Goal: Task Accomplishment & Management: Complete application form

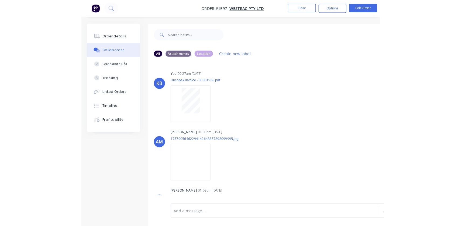
scroll to position [70, 0]
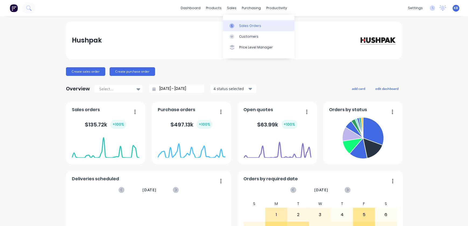
click at [235, 21] on link "Sales Orders" at bounding box center [258, 25] width 71 height 11
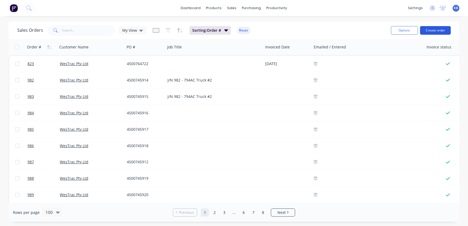
click at [433, 29] on button "Create order" at bounding box center [435, 30] width 31 height 9
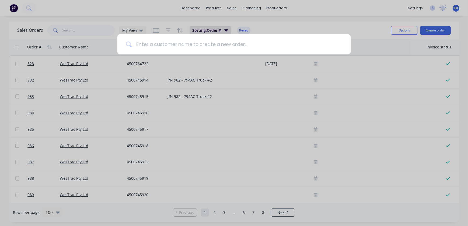
click at [229, 45] on input at bounding box center [237, 44] width 210 height 20
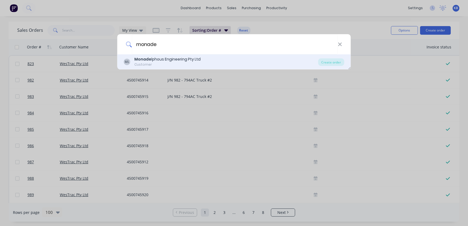
type input "monade"
click at [162, 61] on div "Monade lphous Engineering Pty Ltd" at bounding box center [168, 60] width 66 height 6
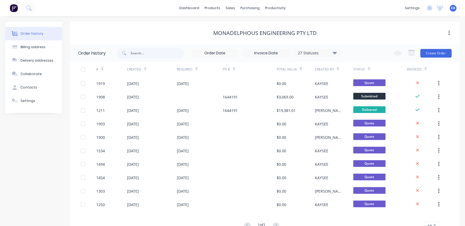
click at [431, 59] on div "Change order status Submitted Scheduled Material Ordered Material Arrived In Pr…" at bounding box center [420, 53] width 61 height 18
click at [431, 56] on button "Create Order" at bounding box center [435, 53] width 31 height 9
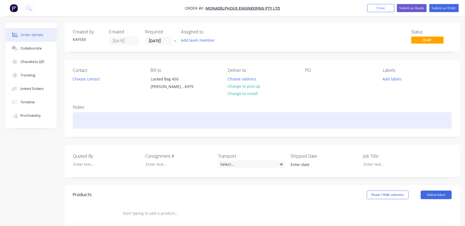
click at [91, 116] on div at bounding box center [262, 120] width 378 height 16
paste div
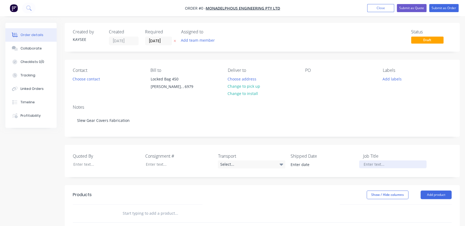
click at [390, 164] on div "Order details Collaborate Checklists 0/0 Tracking Linked Orders Timeline Profit…" at bounding box center [232, 191] width 465 height 337
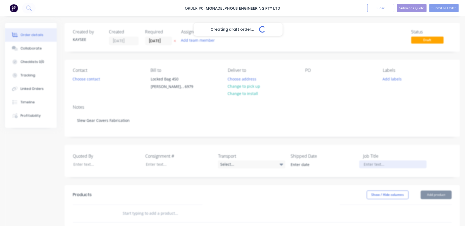
paste div
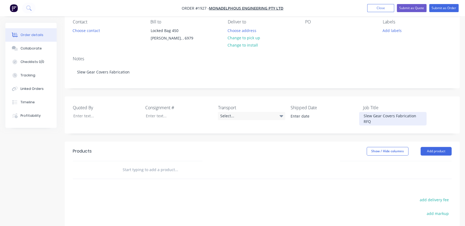
scroll to position [49, 0]
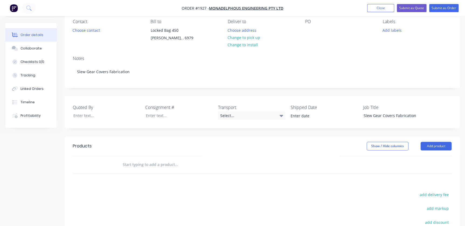
drag, startPoint x: 168, startPoint y: 168, endPoint x: 164, endPoint y: 167, distance: 3.5
click at [168, 168] on input "text" at bounding box center [176, 164] width 108 height 11
click at [151, 159] on div at bounding box center [213, 165] width 194 height 18
click at [145, 162] on input "text" at bounding box center [176, 164] width 108 height 11
paste input "• Drawing 03-H-203082"
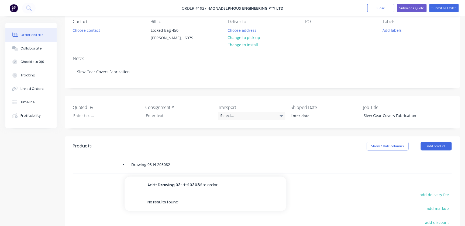
click at [130, 165] on input "• Drawing 03-H-203082" at bounding box center [176, 164] width 108 height 11
type input "Drawing 03-H-203082"
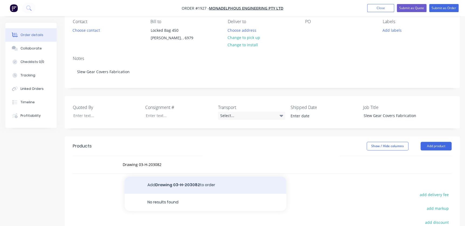
click at [154, 180] on button "Add Drawing 03-H-203082 to order" at bounding box center [205, 185] width 162 height 17
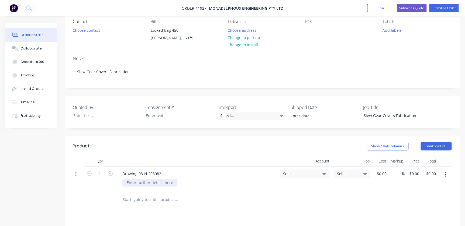
click at [144, 183] on div at bounding box center [149, 183] width 55 height 8
paste div
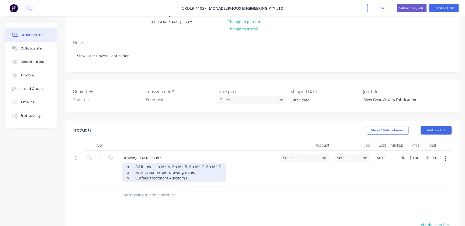
scroll to position [122, 0]
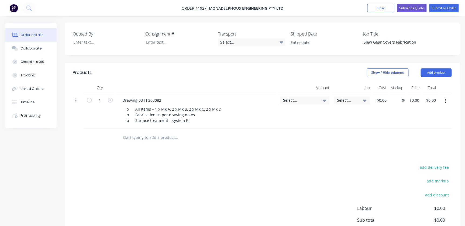
click at [133, 139] on input "text" at bounding box center [176, 137] width 108 height 11
drag, startPoint x: 137, startPoint y: 135, endPoint x: 133, endPoint y: 137, distance: 4.9
click at [137, 135] on input "text" at bounding box center [176, 137] width 108 height 11
paste input "• Drawing 03-H-203084"
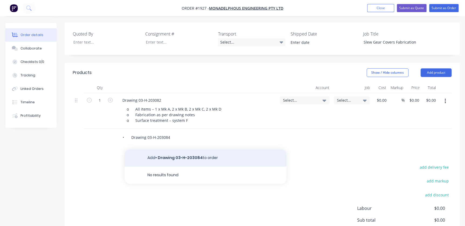
type input "• Drawing 03-H-203084"
click at [173, 155] on button "Add • Drawing 03-H-203084 to order" at bounding box center [205, 157] width 162 height 17
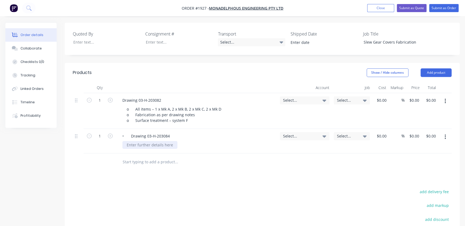
click at [147, 149] on div "• Drawing 03-H-203084" at bounding box center [197, 141] width 162 height 25
click at [147, 145] on div at bounding box center [149, 145] width 55 height 8
paste div
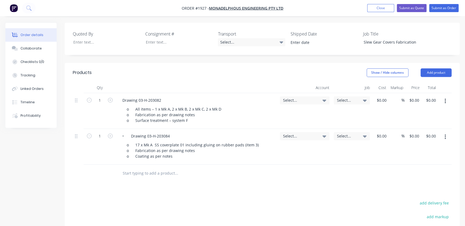
click at [172, 161] on div "• Drawing 03-H-203084 o 17 x Mk A SS coverplate 01 including gluing on rubber p…" at bounding box center [197, 147] width 162 height 36
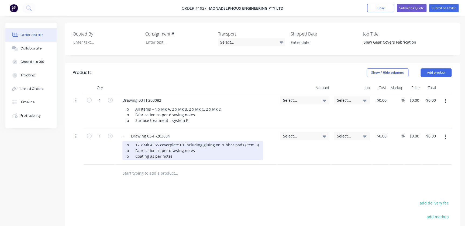
click at [176, 157] on div "o 17 x Mk A SS coverplate 01 including gluing on rubber pads (item 3) o Fabrica…" at bounding box center [192, 150] width 141 height 19
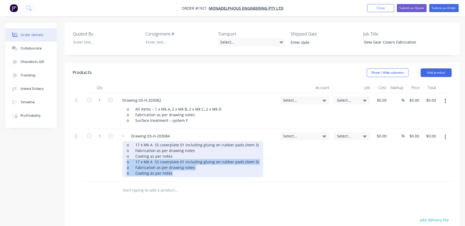
drag, startPoint x: 177, startPoint y: 176, endPoint x: 116, endPoint y: 164, distance: 62.1
click at [116, 164] on div "• Drawing 03-H-203084 o 17 x Mk A SS coverplate 01 including gluing on rubber p…" at bounding box center [197, 155] width 162 height 53
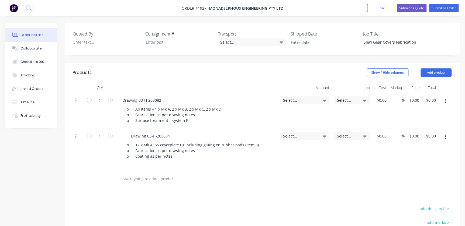
click at [152, 177] on input "text" at bounding box center [176, 179] width 108 height 11
paste input "• Drawing 03-H-203085"
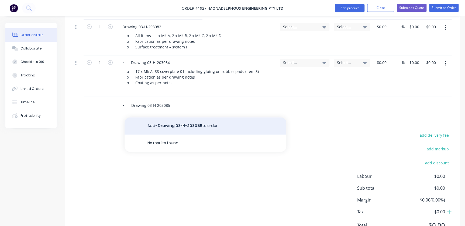
type input "• Drawing 03-H-203085"
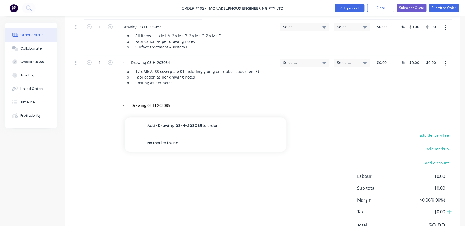
click at [197, 121] on button "Add • Drawing 03-H-203085 to order" at bounding box center [205, 125] width 162 height 17
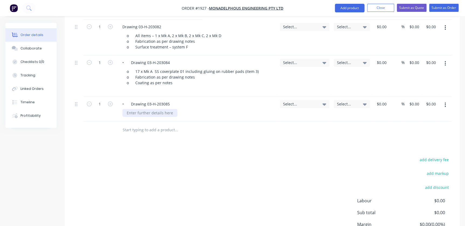
click at [132, 113] on div at bounding box center [149, 113] width 55 height 8
paste div
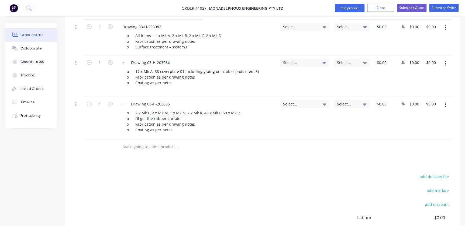
click at [131, 142] on input "text" at bounding box center [176, 147] width 108 height 11
paste input "• Drawing 03-H-203086"
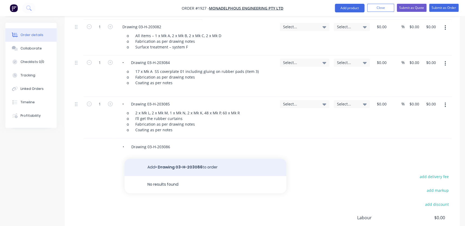
type input "• Drawing 03-H-203086"
click at [159, 166] on button "Add • Drawing 03-H-203086 to order" at bounding box center [205, 167] width 162 height 17
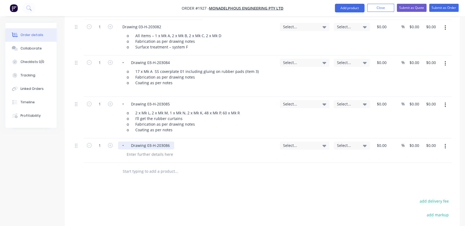
click at [128, 146] on div "• Drawing 03-H-203086" at bounding box center [146, 146] width 56 height 8
drag, startPoint x: 130, startPoint y: 104, endPoint x: 113, endPoint y: 104, distance: 17.5
click at [113, 104] on div "1 • Drawing 03-H-203085 o 2 x Mk L, 2 x Mk M, 1 x Mk N, 2 x Mk K, 48 x Mk P, 60…" at bounding box center [262, 117] width 378 height 41
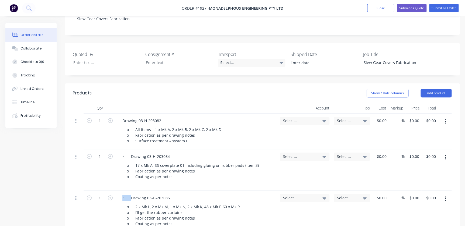
scroll to position [98, 0]
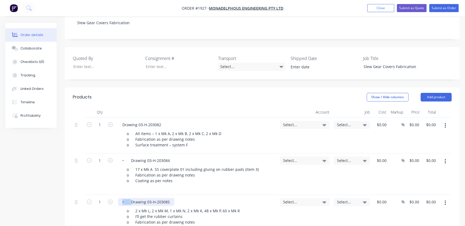
click at [127, 198] on div "• Drawing 03-H-203085" at bounding box center [146, 202] width 56 height 8
click at [127, 201] on div "• Drawing 03-H-203085" at bounding box center [146, 202] width 56 height 8
click at [129, 159] on div "• Drawing 03-H-203084" at bounding box center [146, 161] width 56 height 8
click at [129, 161] on div "• Drawing 03-H-203084" at bounding box center [146, 161] width 56 height 8
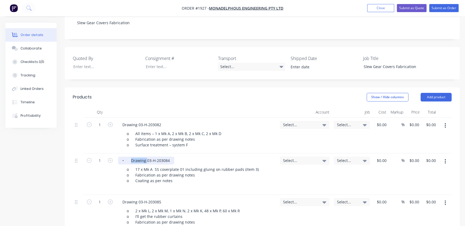
click at [129, 161] on div "• Drawing 03-H-203084" at bounding box center [146, 161] width 56 height 8
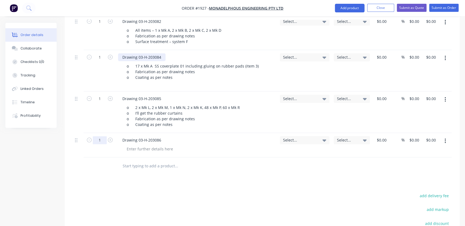
scroll to position [171, 0]
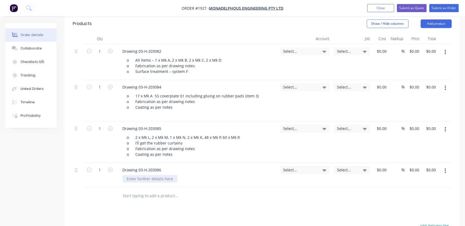
click at [140, 176] on div at bounding box center [149, 179] width 55 height 8
paste div
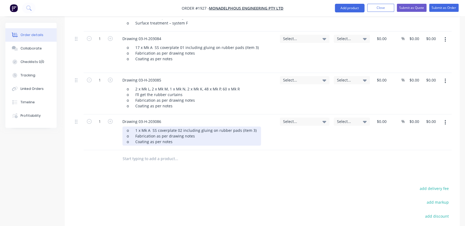
scroll to position [220, 0]
click at [164, 134] on div "o 1 x Mk A SS cover plate 02 including gluing on rubber pads (item 3) o Fabrica…" at bounding box center [191, 135] width 138 height 19
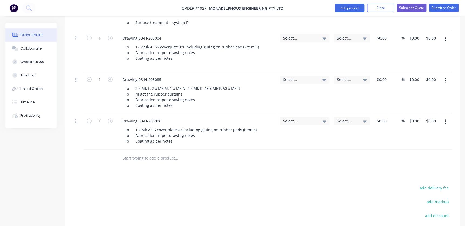
click at [160, 150] on div at bounding box center [213, 159] width 194 height 18
click at [155, 156] on input "text" at bounding box center [176, 158] width 108 height 11
click at [143, 159] on input "text" at bounding box center [176, 158] width 108 height 11
paste input "• Drawing 03-H-203087"
drag, startPoint x: 128, startPoint y: 158, endPoint x: 85, endPoint y: 158, distance: 42.3
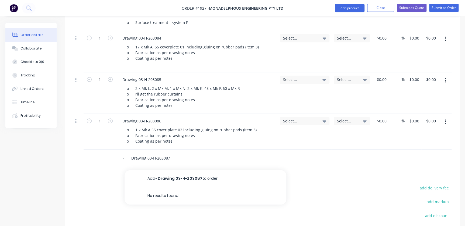
click at [85, 158] on div "• Drawing 03-H-203087 Add • Drawing 03-H-203087 to order No results found" at bounding box center [262, 159] width 378 height 18
click at [156, 161] on input "Drawing 03-H-203087" at bounding box center [176, 158] width 108 height 11
click at [170, 159] on input "Drawing 03-H-203087" at bounding box center [176, 158] width 108 height 11
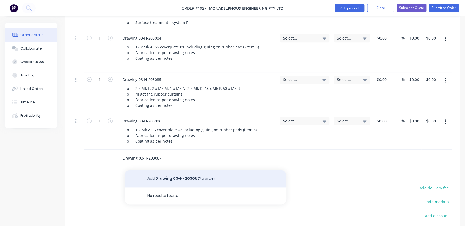
type input "Drawing 03-H-203087"
click at [172, 178] on button "Add Drawing 03-H-203087 to order" at bounding box center [205, 178] width 162 height 17
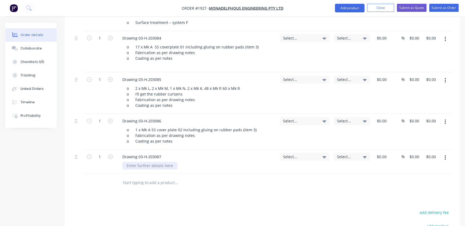
click at [164, 166] on div at bounding box center [149, 166] width 55 height 8
drag, startPoint x: 128, startPoint y: 159, endPoint x: 130, endPoint y: 160, distance: 2.8
click at [128, 159] on div "Drawing 03-H-203087" at bounding box center [141, 157] width 47 height 8
click at [137, 164] on div at bounding box center [149, 166] width 55 height 8
click at [146, 166] on div at bounding box center [149, 166] width 55 height 8
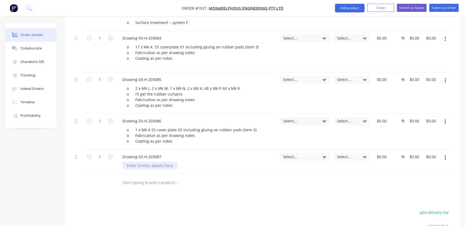
click at [128, 169] on div at bounding box center [149, 166] width 55 height 8
paste div
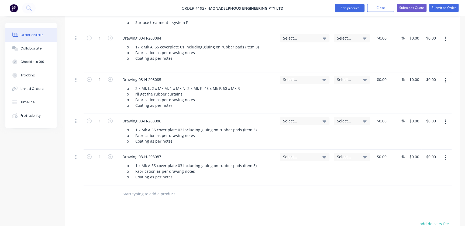
click at [145, 191] on input "text" at bounding box center [176, 194] width 108 height 11
click at [140, 189] on input "text" at bounding box center [176, 194] width 108 height 11
paste input "• Drawing 03-H-203088"
click at [132, 195] on input "• Drawing 03-H-203088" at bounding box center [176, 194] width 108 height 11
click at [130, 195] on input "• Drawing 03-H-203088" at bounding box center [176, 194] width 108 height 11
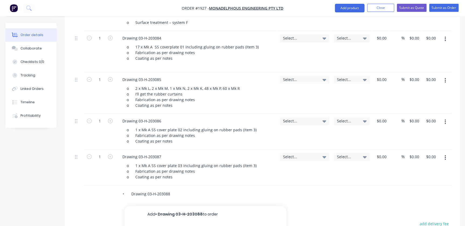
drag, startPoint x: 130, startPoint y: 194, endPoint x: 102, endPoint y: 194, distance: 27.2
click at [102, 194] on div "• Drawing 03-H-203088 Add • Drawing 03-H-203088 to order No results found" at bounding box center [262, 195] width 378 height 18
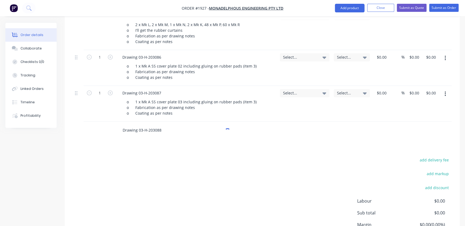
scroll to position [334, 0]
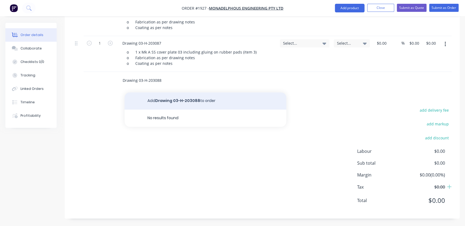
type input "Drawing 03-H-203088"
click at [151, 98] on button "Add Drawing 03-H-203088 to order" at bounding box center [205, 100] width 162 height 17
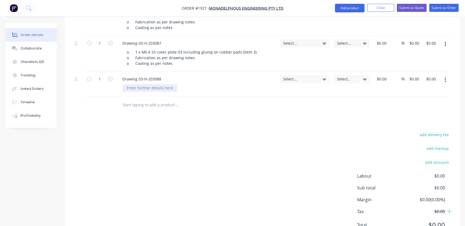
click at [137, 84] on div at bounding box center [149, 88] width 55 height 8
paste div
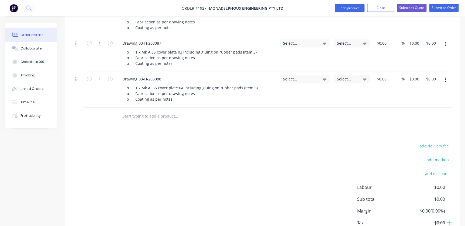
click at [145, 116] on input "text" at bounding box center [176, 116] width 108 height 11
click at [151, 117] on input "text" at bounding box center [176, 116] width 108 height 11
click at [144, 105] on div "Drawing 03-H-203088 o 1 x Mk A SS cover plate 04 including gluing on rubber pad…" at bounding box center [197, 90] width 162 height 36
click at [139, 113] on input "text" at bounding box center [176, 116] width 108 height 11
paste input "• Drawing 03-H-203089"
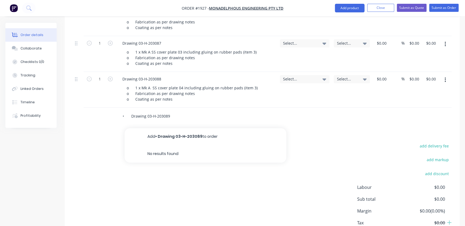
drag, startPoint x: 131, startPoint y: 116, endPoint x: 99, endPoint y: 114, distance: 31.5
click at [99, 114] on div "• Drawing 03-H-203089 Add • Drawing 03-H-203089 to order No results found" at bounding box center [262, 117] width 378 height 18
type input "Drawing 03-H-203089"
click at [155, 124] on div "Products Show / Hide columns Add product Qty Account Job Cost Markup Price Tota…" at bounding box center [262, 52] width 395 height 403
click at [149, 118] on input "Drawing 03-H-203089" at bounding box center [176, 116] width 108 height 11
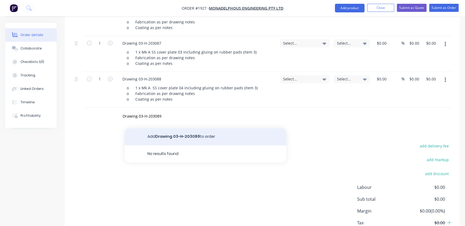
click at [174, 134] on button "Add Drawing 03-H-203089 to order" at bounding box center [205, 136] width 162 height 17
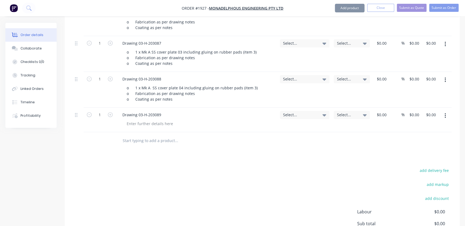
click at [163, 127] on div "Drawing 03-H-203089" at bounding box center [197, 120] width 162 height 25
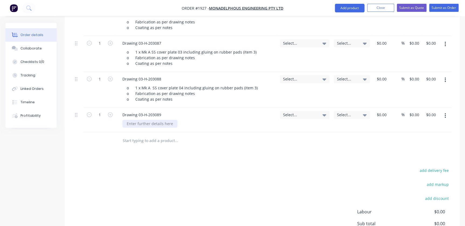
click at [146, 124] on div at bounding box center [149, 124] width 55 height 8
paste div
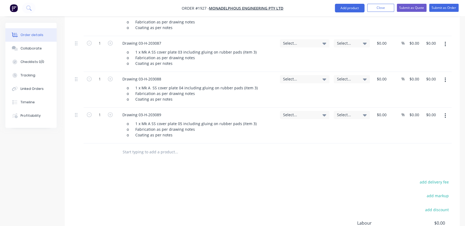
click at [177, 159] on div at bounding box center [213, 153] width 194 height 18
click at [161, 147] on input "text" at bounding box center [176, 152] width 108 height 11
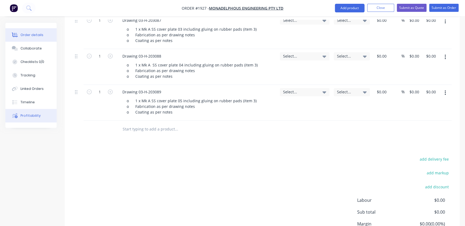
scroll to position [357, 0]
click at [133, 127] on input "text" at bounding box center [176, 129] width 108 height 11
paste input "• Drawing 03-H-203090"
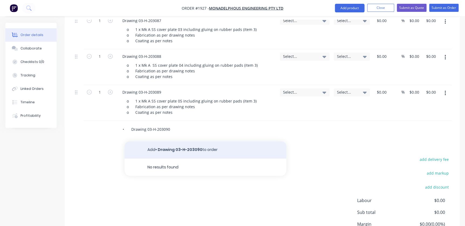
type input "• Drawing 03-H-203090"
click at [166, 152] on button "Add • Drawing 03-H-203090 to order" at bounding box center [205, 149] width 162 height 17
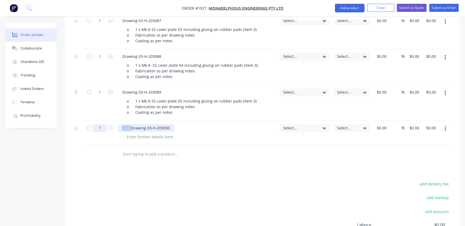
drag, startPoint x: 131, startPoint y: 128, endPoint x: 98, endPoint y: 127, distance: 33.1
click at [98, 127] on div "1 • Drawing 03-H-203090 Select... Select... $0.00 $0.00 % $0.00 $0.00 $0.00 $0.…" at bounding box center [262, 133] width 378 height 25
click at [143, 134] on div at bounding box center [149, 137] width 55 height 8
paste div
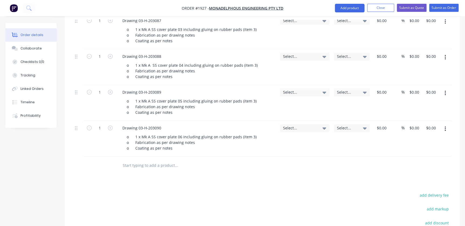
click at [148, 160] on input "text" at bounding box center [176, 165] width 108 height 11
click at [145, 164] on input "text" at bounding box center [176, 165] width 108 height 11
paste input "• Drawing 03-H-203091"
drag, startPoint x: 128, startPoint y: 168, endPoint x: -8, endPoint y: 147, distance: 137.9
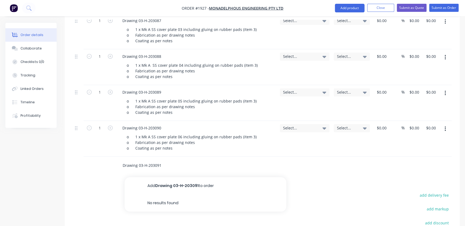
type input "Drawing 03-H-203091"
drag, startPoint x: 160, startPoint y: 181, endPoint x: 159, endPoint y: 186, distance: 5.0
click at [160, 181] on button "Add Drawing 03-H-203091 to order" at bounding box center [205, 185] width 162 height 17
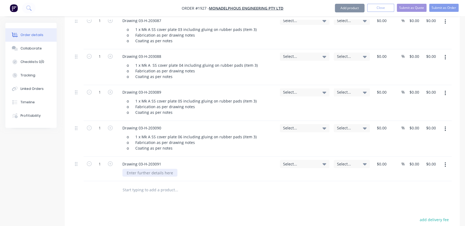
click at [155, 175] on div at bounding box center [149, 173] width 55 height 8
click at [161, 173] on div at bounding box center [149, 173] width 55 height 8
paste div
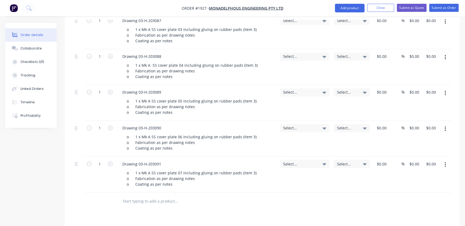
click at [159, 196] on input "text" at bounding box center [176, 201] width 108 height 11
click at [146, 206] on div at bounding box center [213, 202] width 194 height 18
click at [147, 199] on input "text" at bounding box center [176, 201] width 108 height 11
paste input "• Drawing 03-H-203092"
click at [133, 202] on input "• Drawing 03-H-203092" at bounding box center [176, 201] width 108 height 11
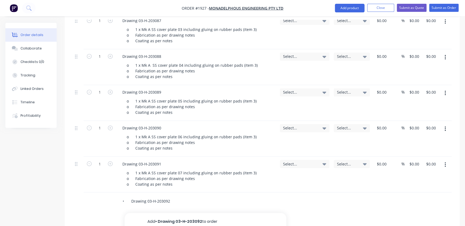
click at [131, 202] on input "• Drawing 03-H-203092" at bounding box center [176, 201] width 108 height 11
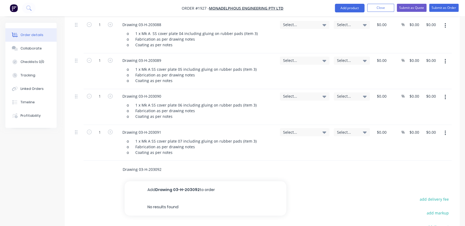
scroll to position [430, 0]
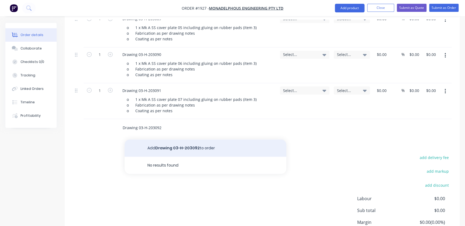
type input "Drawing 03-H-203092"
click at [178, 150] on button "Add Drawing 03-H-203092 to order" at bounding box center [205, 148] width 162 height 17
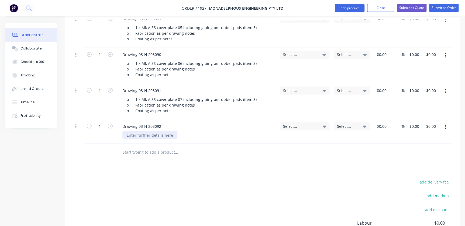
click at [142, 136] on div at bounding box center [149, 135] width 55 height 8
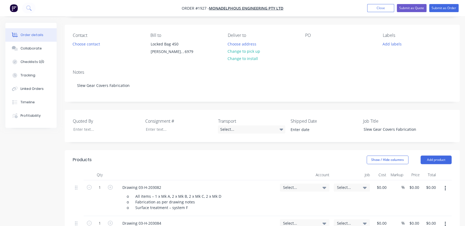
scroll to position [0, 0]
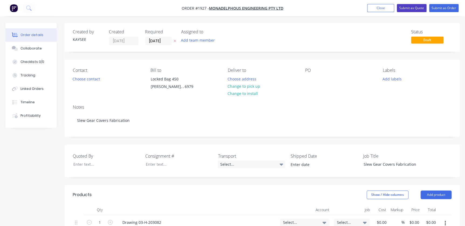
drag, startPoint x: 407, startPoint y: 8, endPoint x: 358, endPoint y: 78, distance: 85.2
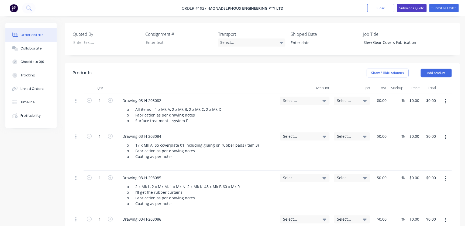
scroll to position [122, 0]
click at [326, 100] on icon at bounding box center [324, 101] width 4 height 2
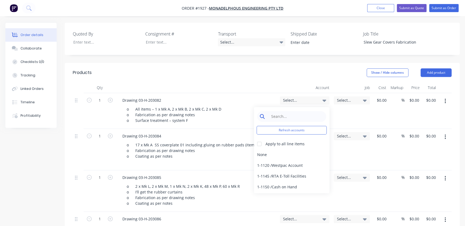
click at [303, 116] on input at bounding box center [295, 116] width 55 height 11
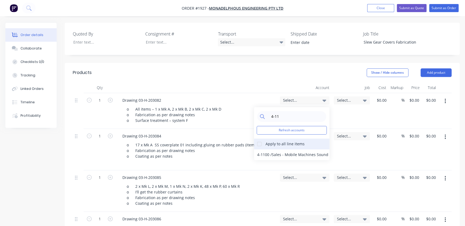
click at [263, 144] on div at bounding box center [259, 144] width 11 height 11
click at [286, 119] on input "4-11" at bounding box center [295, 116] width 55 height 11
type input "4-1700"
drag, startPoint x: 272, startPoint y: 147, endPoint x: 273, endPoint y: 152, distance: 4.6
click at [273, 152] on div "4-1700 Refresh accounts Apply to all line items 4-1700 / Sales - Manufacturing …" at bounding box center [291, 133] width 75 height 53
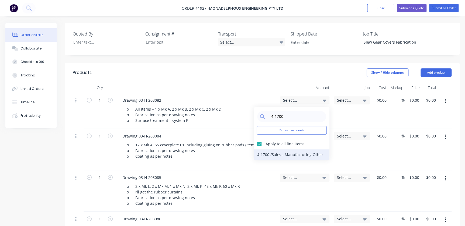
click at [286, 154] on div "4-1700 / Sales - Manufacturing Other" at bounding box center [291, 154] width 75 height 11
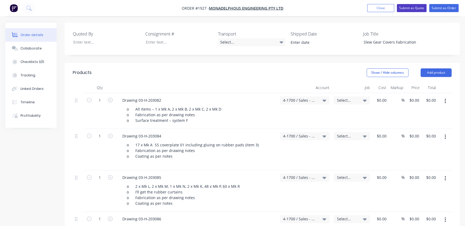
drag, startPoint x: 436, startPoint y: 12, endPoint x: 413, endPoint y: 7, distance: 23.3
click at [413, 7] on nav "Order #1927 - Monadelphous Engineering Pty Ltd Add product Close Submit as Quot…" at bounding box center [232, 8] width 465 height 16
click at [413, 7] on button "Submit as Quote" at bounding box center [411, 8] width 30 height 8
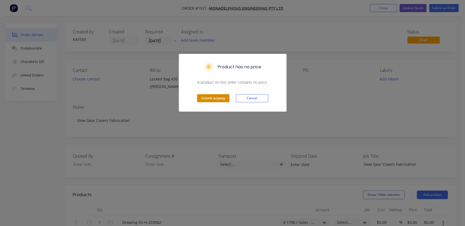
click at [218, 99] on button "Submit anyway" at bounding box center [213, 98] width 32 height 8
